Goal: Task Accomplishment & Management: Use online tool/utility

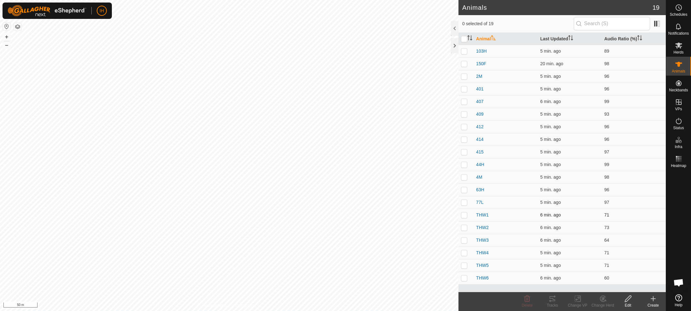
click at [463, 216] on p-checkbox at bounding box center [464, 214] width 6 height 5
checkbox input "true"
click at [465, 228] on p-checkbox at bounding box center [464, 227] width 6 height 5
checkbox input "true"
click at [466, 240] on p-checkbox at bounding box center [464, 239] width 6 height 5
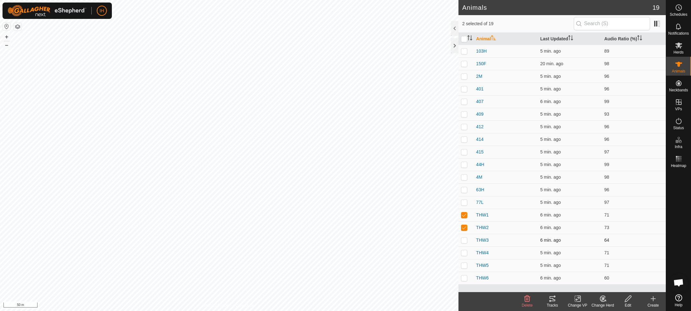
checkbox input "true"
drag, startPoint x: 464, startPoint y: 252, endPoint x: 468, endPoint y: 263, distance: 11.1
click at [464, 253] on p-checkbox at bounding box center [464, 252] width 6 height 5
checkbox input "true"
click at [464, 264] on p-checkbox at bounding box center [464, 265] width 6 height 5
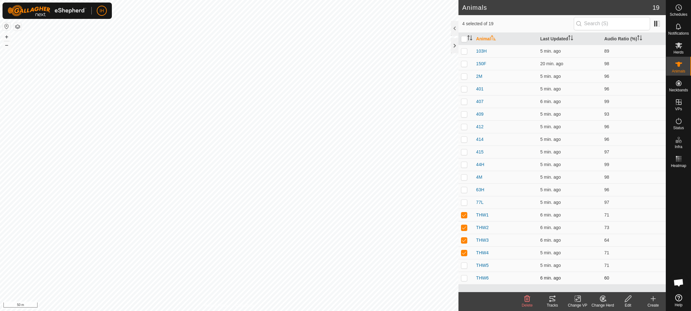
checkbox input "true"
click at [464, 278] on p-checkbox at bounding box center [464, 277] width 6 height 5
checkbox input "true"
click at [554, 300] on icon at bounding box center [552, 298] width 6 height 5
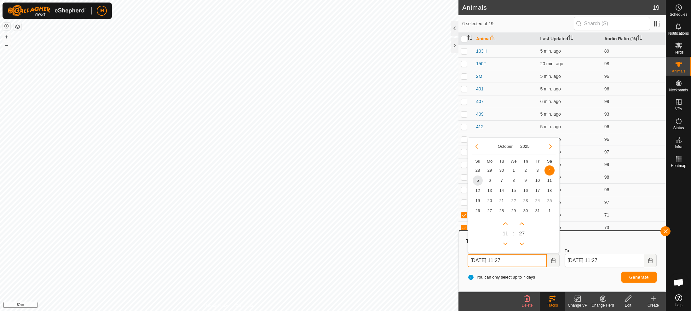
click at [533, 262] on input "[DATE] 11:27" at bounding box center [506, 260] width 79 height 13
click at [478, 179] on span "5" at bounding box center [477, 180] width 10 height 10
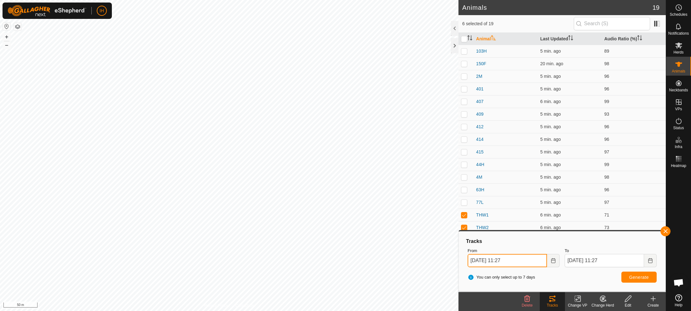
click at [519, 261] on input "[DATE] 11:27" at bounding box center [506, 260] width 79 height 13
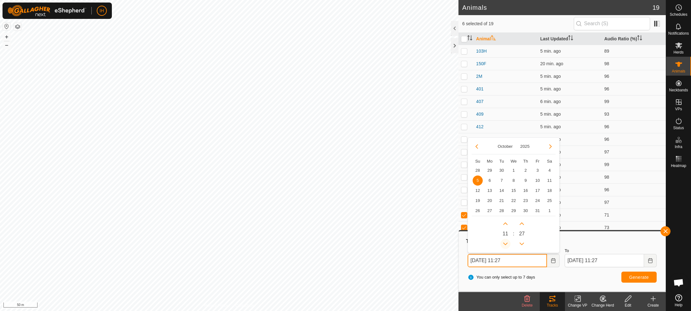
click at [505, 242] on button "Previous Hour" at bounding box center [505, 244] width 10 height 10
click at [505, 242] on span "Previous Hour" at bounding box center [505, 242] width 0 height 0
click at [505, 242] on button "Previous Hour" at bounding box center [505, 244] width 10 height 10
type input "[DATE] 08:27"
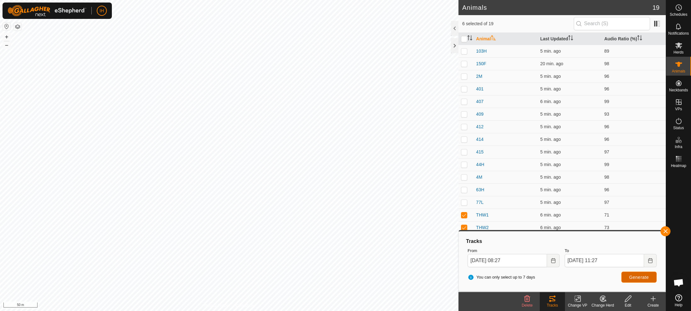
click at [640, 277] on span "Generate" at bounding box center [639, 277] width 20 height 5
click at [663, 232] on button "button" at bounding box center [665, 231] width 10 height 10
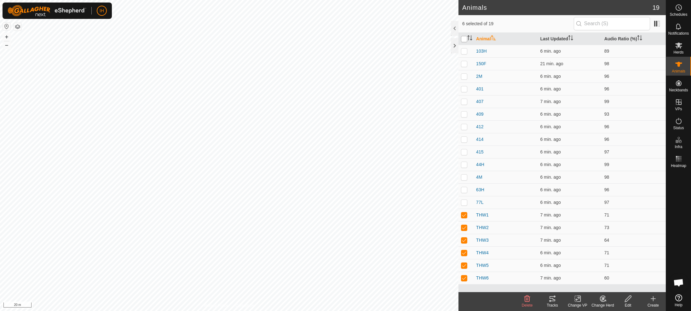
click at [465, 37] on input "checkbox" at bounding box center [464, 39] width 6 height 6
checkbox input "true"
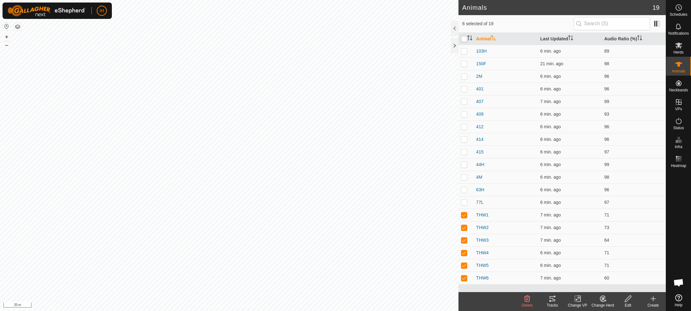
checkbox input "true"
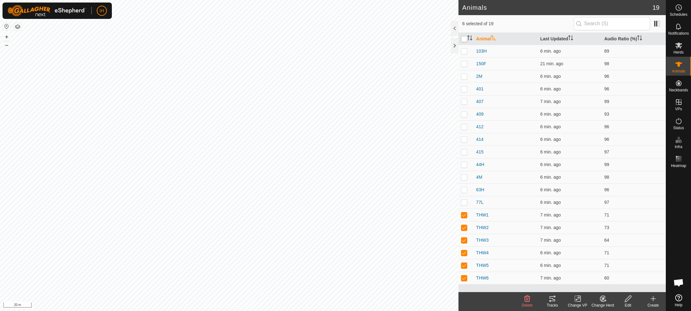
checkbox input "true"
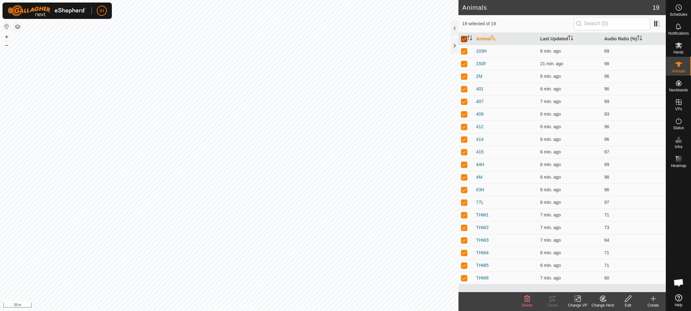
click at [465, 37] on input "checkbox" at bounding box center [464, 39] width 6 height 6
checkbox input "false"
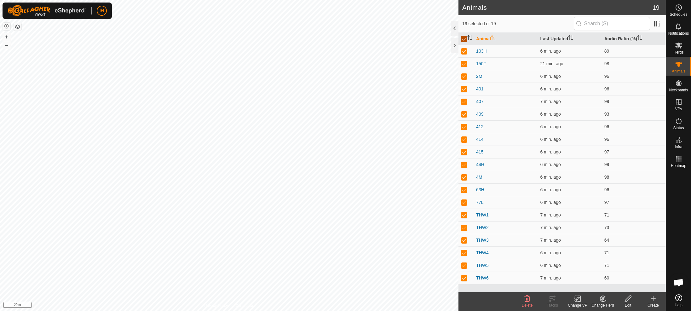
checkbox input "false"
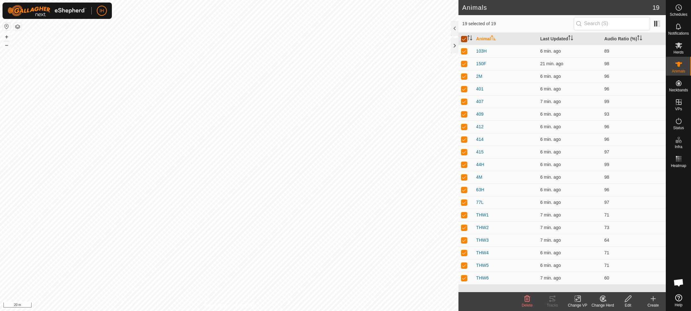
checkbox input "false"
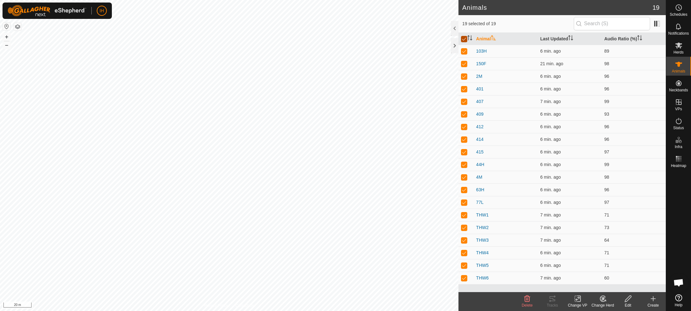
checkbox input "false"
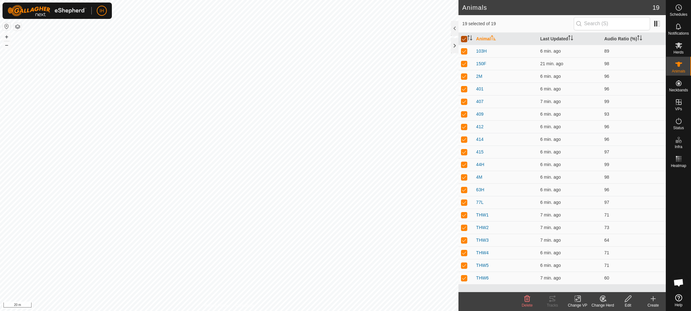
checkbox input "false"
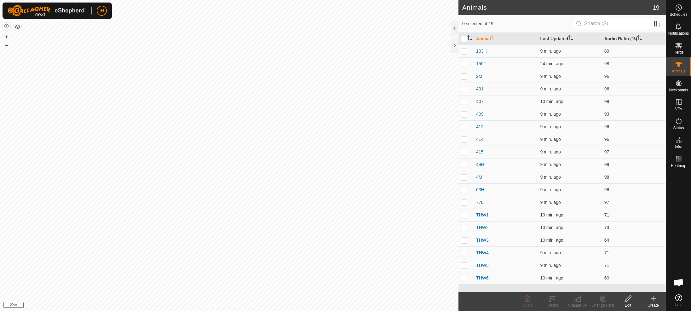
drag, startPoint x: 465, startPoint y: 214, endPoint x: 466, endPoint y: 218, distance: 4.4
click at [465, 214] on p-checkbox at bounding box center [464, 214] width 6 height 5
checkbox input "true"
click at [555, 300] on icon at bounding box center [552, 299] width 8 height 8
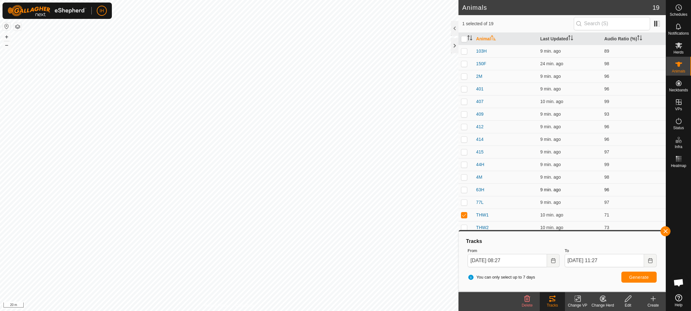
click at [536, 188] on td "63H" at bounding box center [505, 189] width 64 height 13
click at [464, 229] on p-checkbox at bounding box center [464, 227] width 6 height 5
checkbox input "true"
click at [465, 216] on p-checkbox at bounding box center [464, 214] width 6 height 5
checkbox input "false"
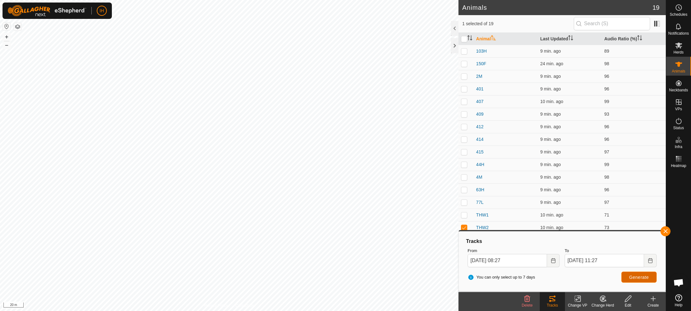
click at [634, 279] on span "Generate" at bounding box center [639, 277] width 20 height 5
click at [667, 231] on button "button" at bounding box center [665, 231] width 10 height 10
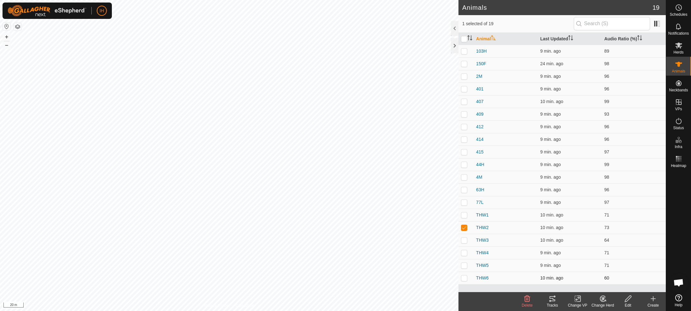
click at [465, 279] on p-checkbox at bounding box center [464, 277] width 6 height 5
checkbox input "true"
click at [467, 226] on p-checkbox at bounding box center [464, 227] width 6 height 5
checkbox input "false"
click at [551, 300] on icon at bounding box center [552, 299] width 8 height 8
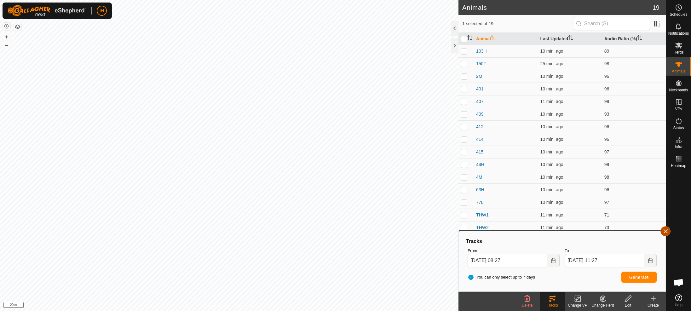
click at [667, 231] on button "button" at bounding box center [665, 231] width 10 height 10
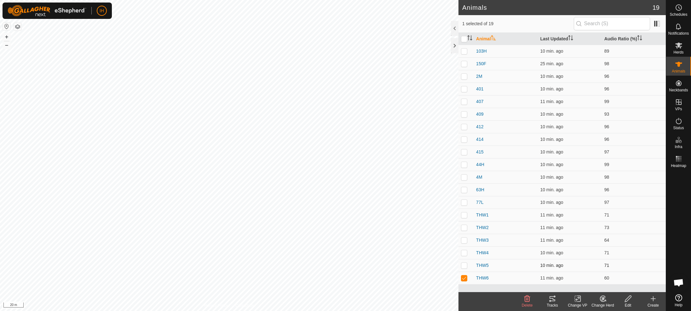
click at [466, 265] on p-checkbox at bounding box center [464, 265] width 6 height 5
checkbox input "true"
click at [464, 277] on p-checkbox at bounding box center [464, 277] width 6 height 5
checkbox input "false"
click at [552, 300] on icon at bounding box center [552, 299] width 8 height 8
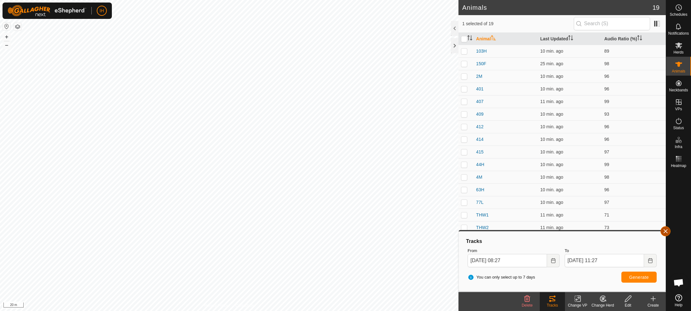
click at [667, 232] on button "button" at bounding box center [665, 231] width 10 height 10
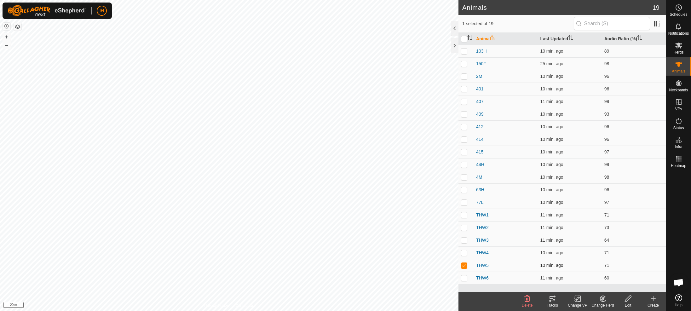
drag, startPoint x: 464, startPoint y: 253, endPoint x: 465, endPoint y: 259, distance: 6.3
click at [464, 253] on p-checkbox at bounding box center [464, 252] width 6 height 5
checkbox input "true"
drag, startPoint x: 464, startPoint y: 263, endPoint x: 466, endPoint y: 266, distance: 4.0
click at [464, 263] on p-checkbox at bounding box center [464, 265] width 6 height 5
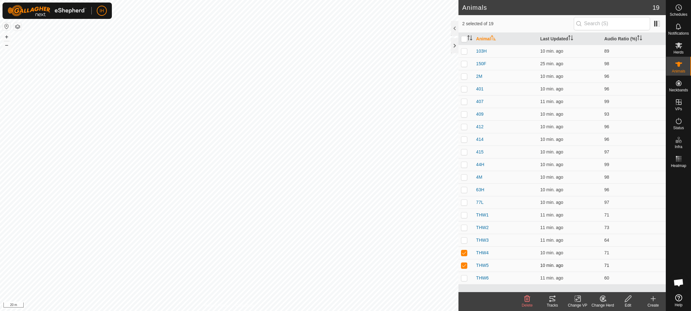
checkbox input "false"
click at [551, 300] on icon at bounding box center [552, 299] width 8 height 8
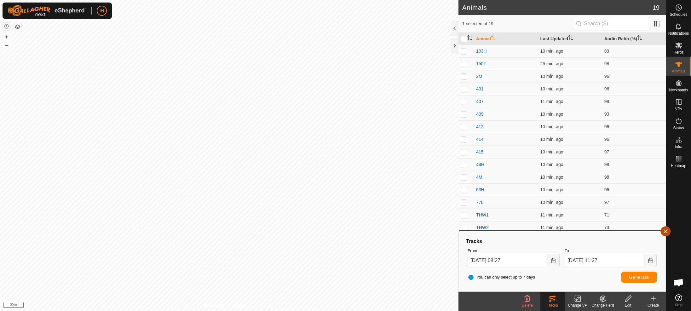
click at [668, 230] on button "button" at bounding box center [665, 231] width 10 height 10
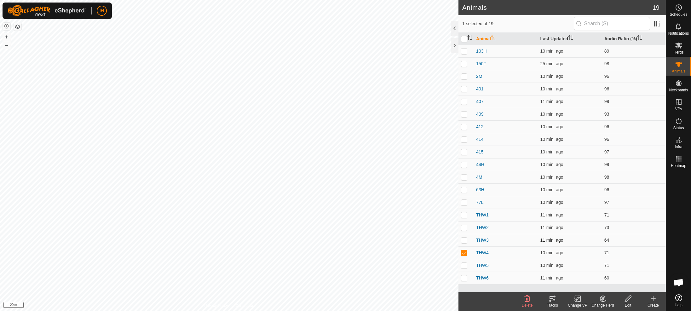
click at [465, 240] on p-checkbox at bounding box center [464, 239] width 6 height 5
checkbox input "true"
click at [465, 253] on p-checkbox at bounding box center [464, 252] width 6 height 5
checkbox input "false"
click at [549, 300] on icon at bounding box center [552, 299] width 8 height 8
